Goal: Information Seeking & Learning: Find specific fact

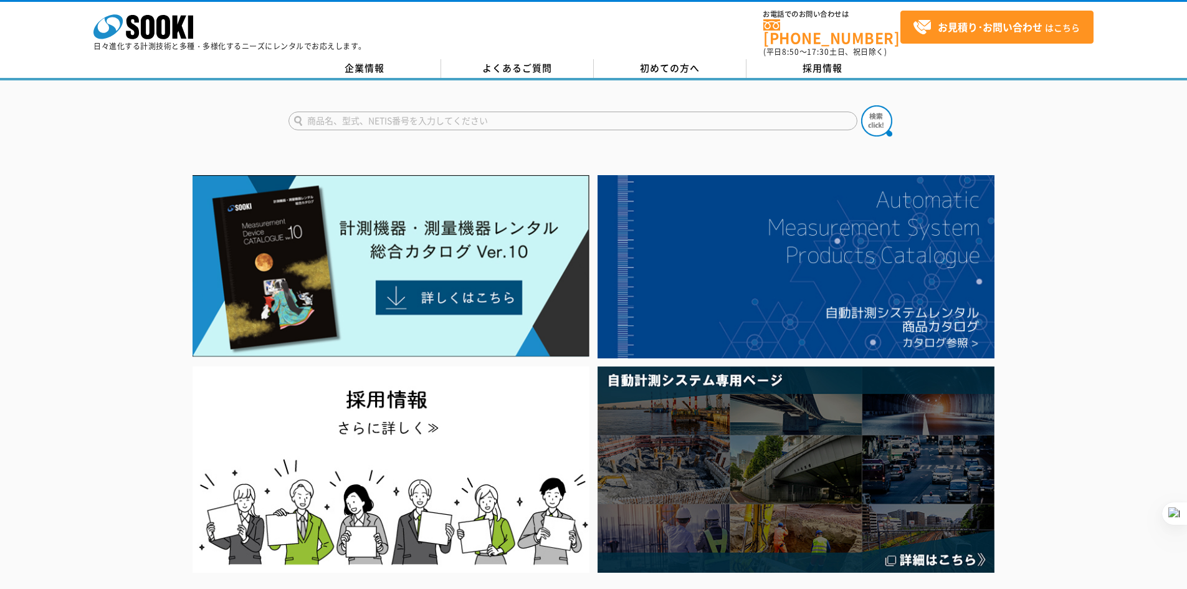
click at [376, 112] on input "text" at bounding box center [572, 121] width 569 height 19
paste input "騒音振動大型表示器 OK-S#"
type input "騒音振動大型表示器 OK-S#"
click at [861, 105] on button at bounding box center [876, 120] width 31 height 31
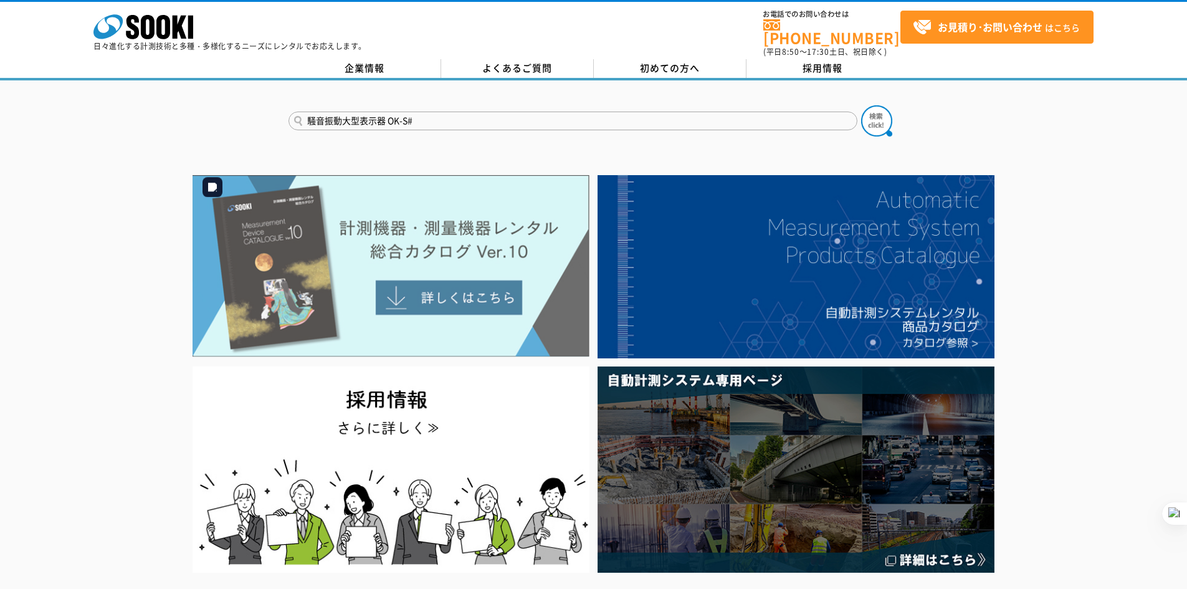
click at [238, 227] on img at bounding box center [390, 266] width 397 height 182
